Goal: Task Accomplishment & Management: Manage account settings

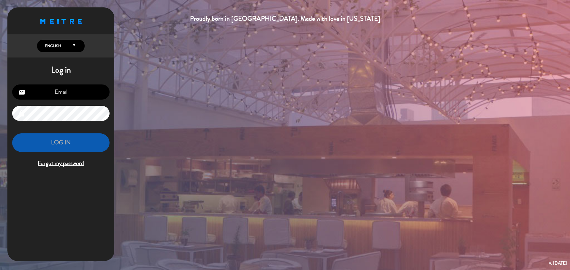
click at [62, 93] on input "email" at bounding box center [60, 92] width 97 height 15
click at [86, 96] on input "email" at bounding box center [60, 92] width 97 height 15
paste input "[EMAIL_ADDRESS][DOMAIN_NAME]"
type input "[EMAIL_ADDRESS][DOMAIN_NAME]"
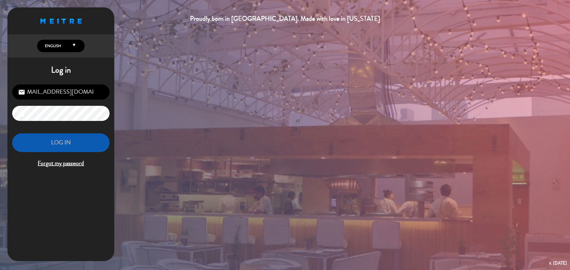
scroll to position [0, 0]
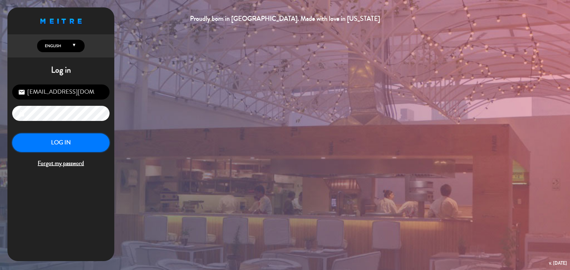
click at [51, 144] on button "LOG IN" at bounding box center [60, 142] width 97 height 19
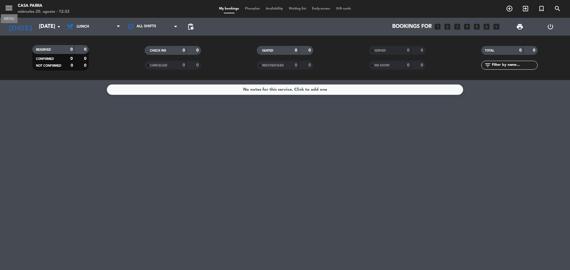
click at [7, 7] on icon "menu" at bounding box center [8, 8] width 9 height 9
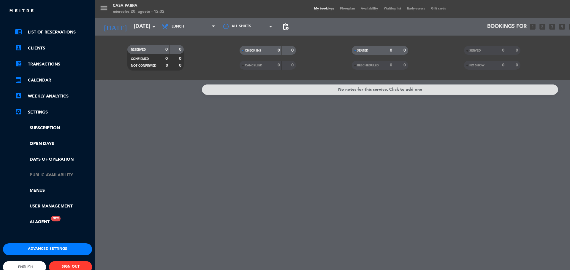
scroll to position [35, 0]
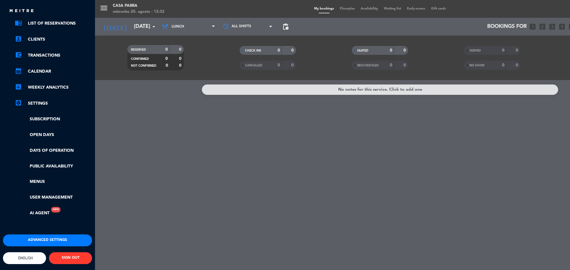
click at [29, 256] on span "English" at bounding box center [25, 258] width 16 height 4
type input "mié. 20 ago."
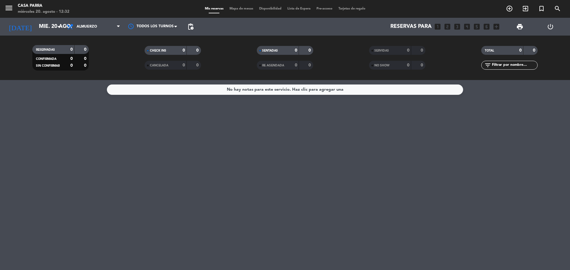
scroll to position [89, 0]
click at [28, 234] on div "close × Casa [PERSON_NAME] × chrome_reader_mode Listado de Reservas account_box…" at bounding box center [285, 135] width 570 height 270
click at [59, 23] on icon "arrow_drop_down" at bounding box center [58, 26] width 7 height 7
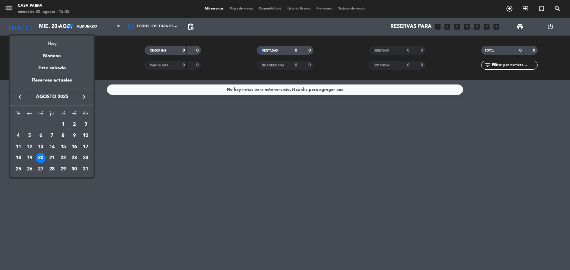
click at [53, 42] on div "Hoy" at bounding box center [51, 42] width 83 height 12
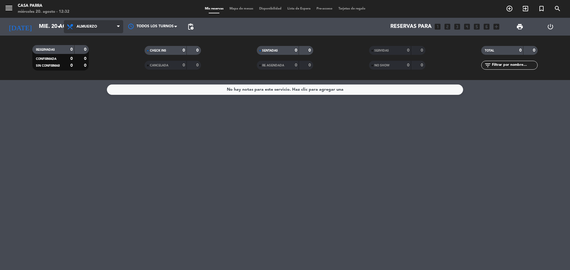
click at [113, 26] on span "Almuerzo" at bounding box center [93, 26] width 59 height 13
click at [90, 65] on div "menu Casa [PERSON_NAME] [DATE] 20. agosto - 12:32 Mis reservas Mapa de mesas Di…" at bounding box center [285, 40] width 570 height 80
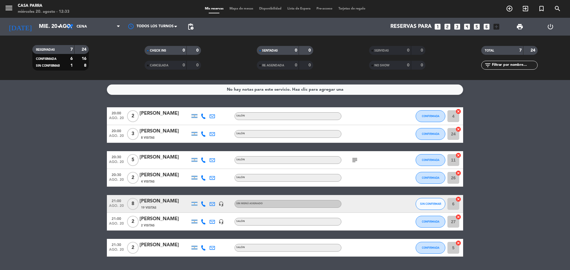
click at [486, 145] on bookings-row "20:00 [DATE] 2 [PERSON_NAME] SALÓN CONFIRMADA 4 cancel 20:00 [DATE] 3 [PERSON_N…" at bounding box center [285, 182] width 570 height 150
click at [266, 8] on span "Disponibilidad" at bounding box center [270, 8] width 28 height 3
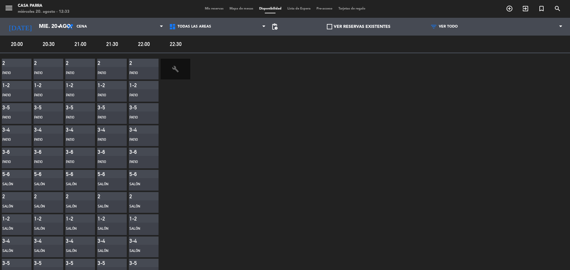
click at [321, 9] on span "Pre-acceso" at bounding box center [324, 8] width 22 height 3
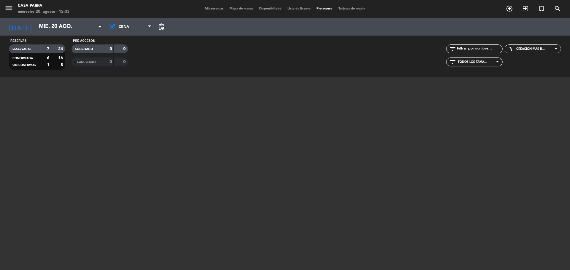
click at [239, 7] on span "Mapa de mesas" at bounding box center [241, 8] width 30 height 3
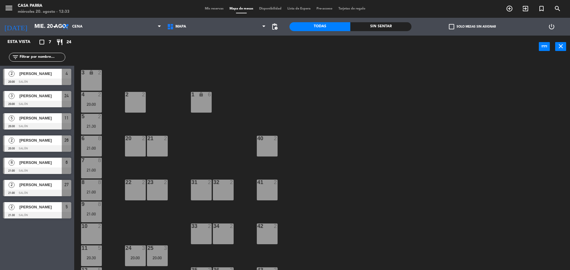
click at [209, 9] on span "Mis reservas" at bounding box center [214, 8] width 25 height 3
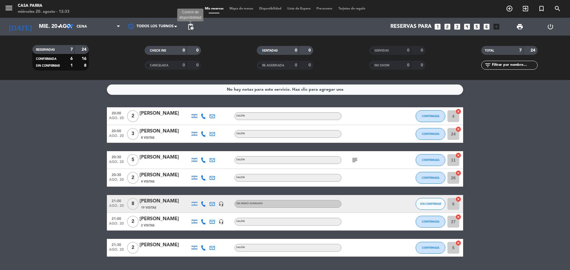
click at [191, 26] on span "pending_actions" at bounding box center [190, 26] width 7 height 7
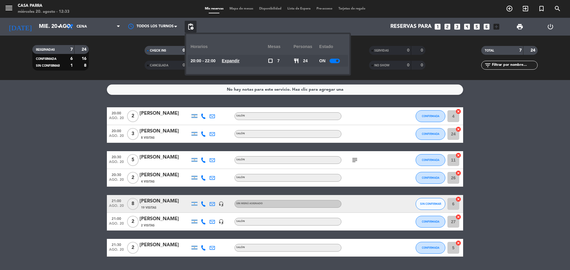
click at [230, 60] on u "Expandir" at bounding box center [231, 60] width 18 height 5
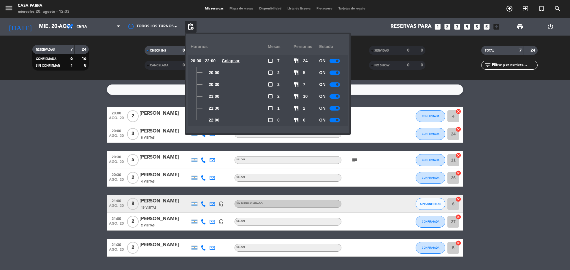
click at [230, 60] on u "Colapsar" at bounding box center [231, 60] width 18 height 5
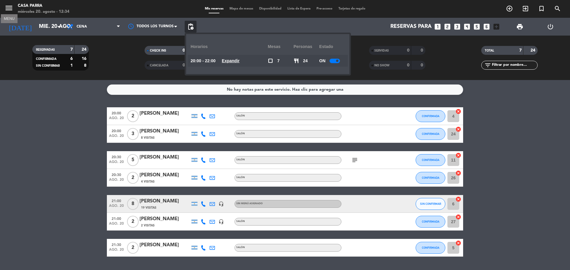
click at [9, 7] on icon "menu" at bounding box center [8, 8] width 9 height 9
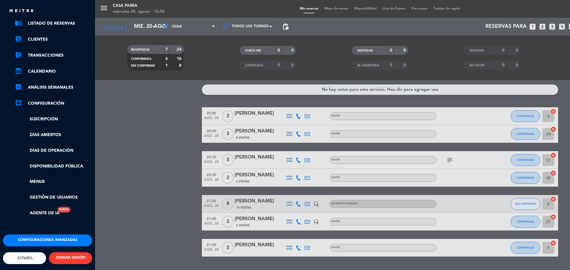
scroll to position [35, 0]
click at [43, 100] on link "settings_applications Configuración" at bounding box center [53, 103] width 77 height 7
click at [330, 10] on div "menu Casa [PERSON_NAME] [DATE] 20. agosto - 12:34 Mis reservas Mapa de mesas Di…" at bounding box center [380, 135] width 570 height 270
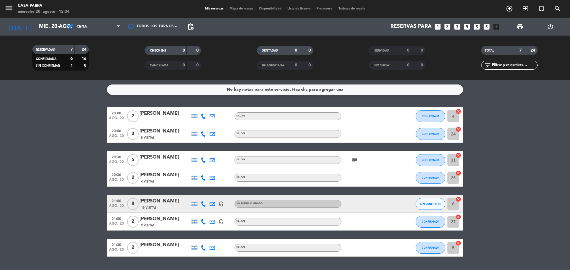
click at [272, 9] on span "Disponibilidad" at bounding box center [270, 8] width 28 height 3
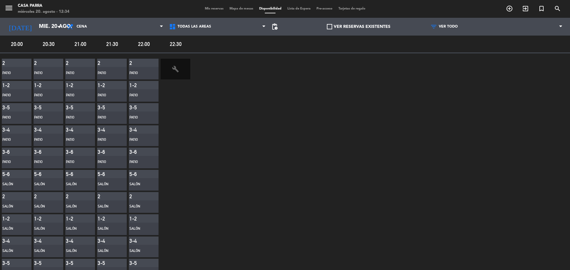
click at [175, 71] on icon "build" at bounding box center [175, 69] width 7 height 7
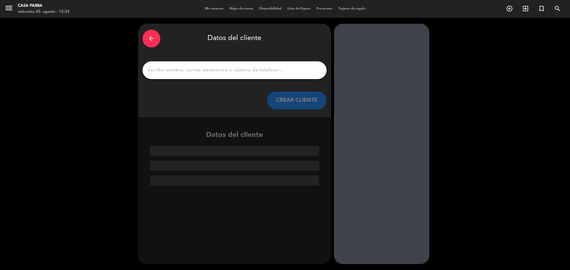
click at [150, 38] on icon "arrow_back" at bounding box center [151, 38] width 7 height 7
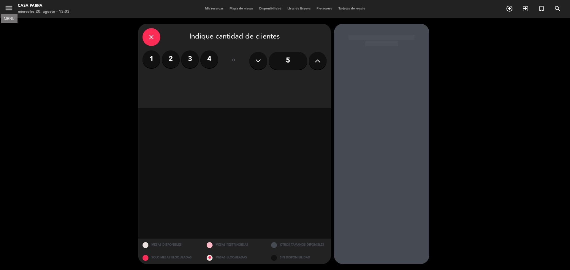
click at [7, 7] on icon "menu" at bounding box center [8, 8] width 9 height 9
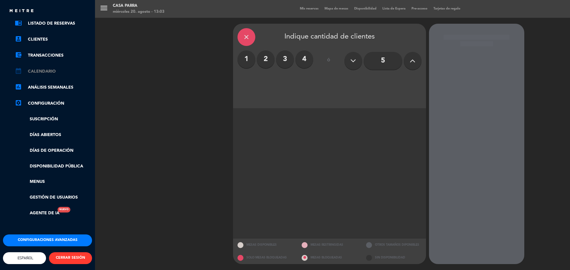
scroll to position [35, 0]
drag, startPoint x: 38, startPoint y: 98, endPoint x: 46, endPoint y: 120, distance: 22.5
click at [46, 120] on ul "chrome_reader_mode Listado de Reservas account_box Clientes account_balance_wal…" at bounding box center [47, 118] width 89 height 197
click at [81, 163] on link "Disponibilidad pública" at bounding box center [53, 166] width 77 height 7
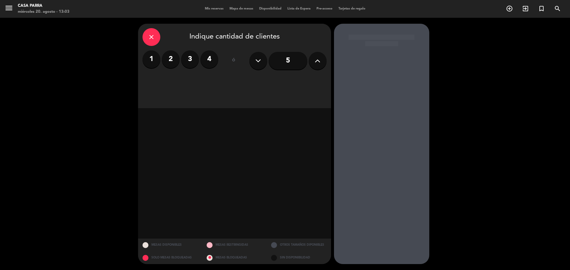
scroll to position [89, 0]
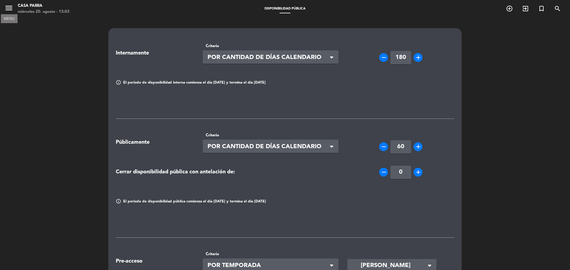
click at [10, 9] on icon "menu" at bounding box center [8, 8] width 9 height 9
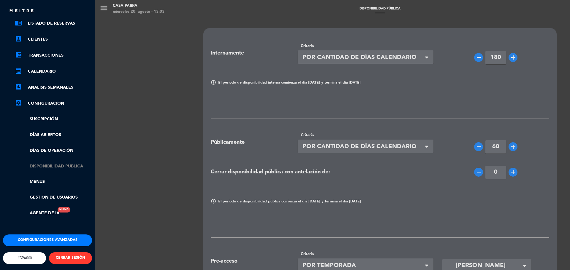
scroll to position [35, 0]
click at [38, 179] on link "Menus" at bounding box center [53, 182] width 77 height 7
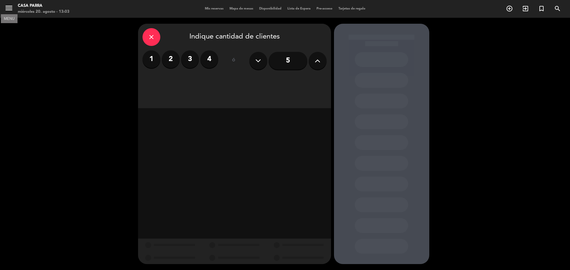
click at [7, 9] on icon "menu" at bounding box center [8, 8] width 9 height 9
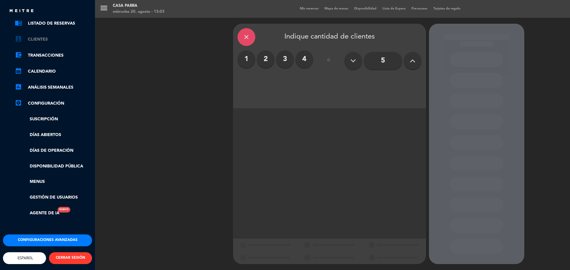
scroll to position [35, 0]
click at [39, 36] on link "account_box Clientes" at bounding box center [53, 39] width 77 height 7
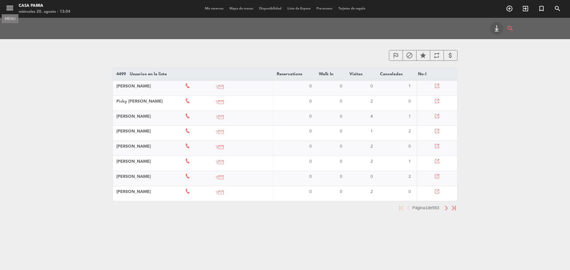
click at [12, 8] on icon "menu" at bounding box center [9, 8] width 9 height 9
